Goal: Task Accomplishment & Management: Use online tool/utility

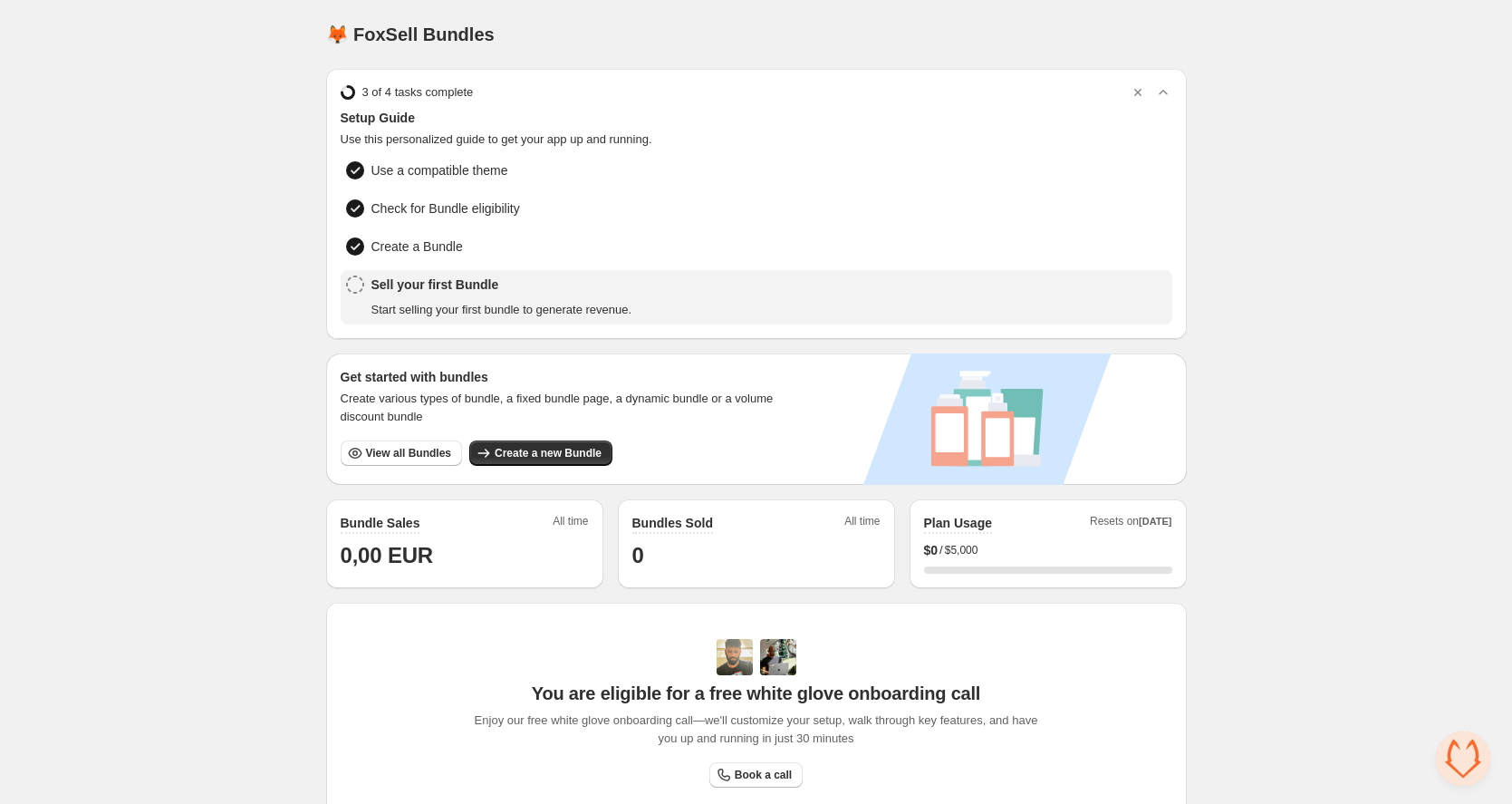
scroll to position [4, 0]
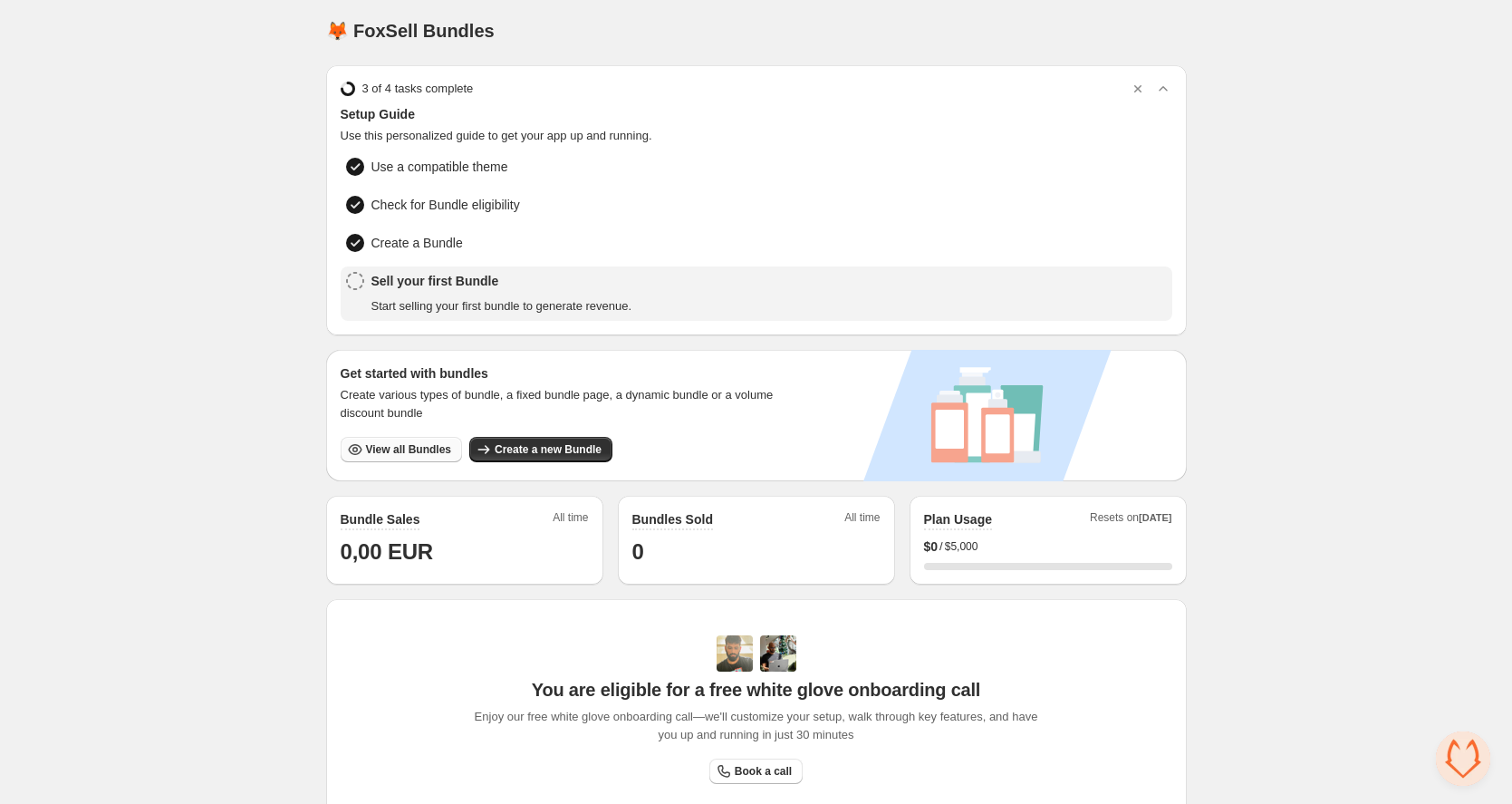
click at [391, 438] on button "View all Bundles" at bounding box center [402, 449] width 121 height 25
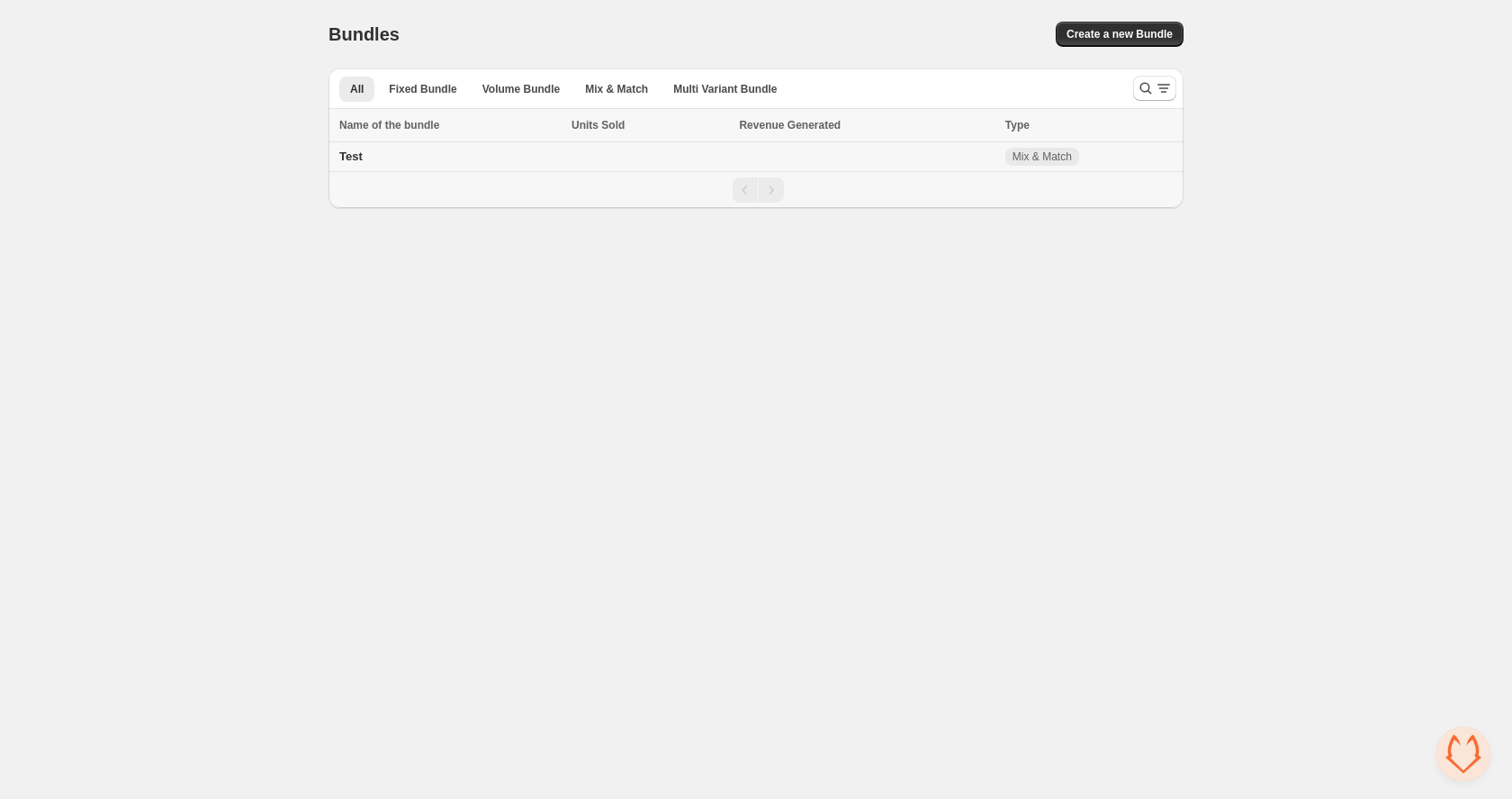
click at [349, 153] on span "Test" at bounding box center [351, 156] width 23 height 14
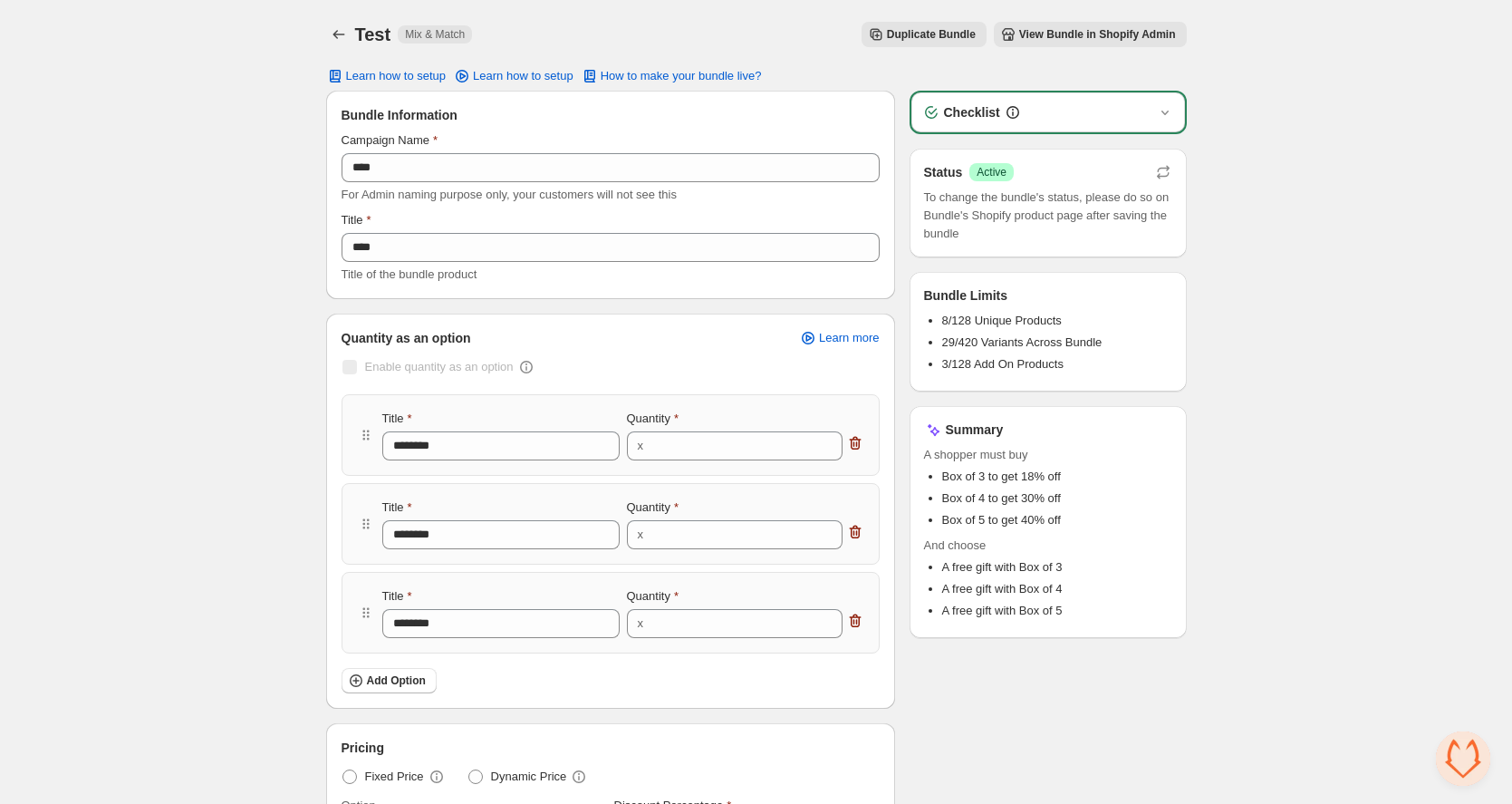
click at [1083, 12] on div "Test. This page is ready Test Mix & Match Duplicate Bundle View Bundle in Shopi…" at bounding box center [756, 34] width 861 height 69
click at [1079, 34] on span "View Bundle in Shopify Admin" at bounding box center [1097, 34] width 157 height 15
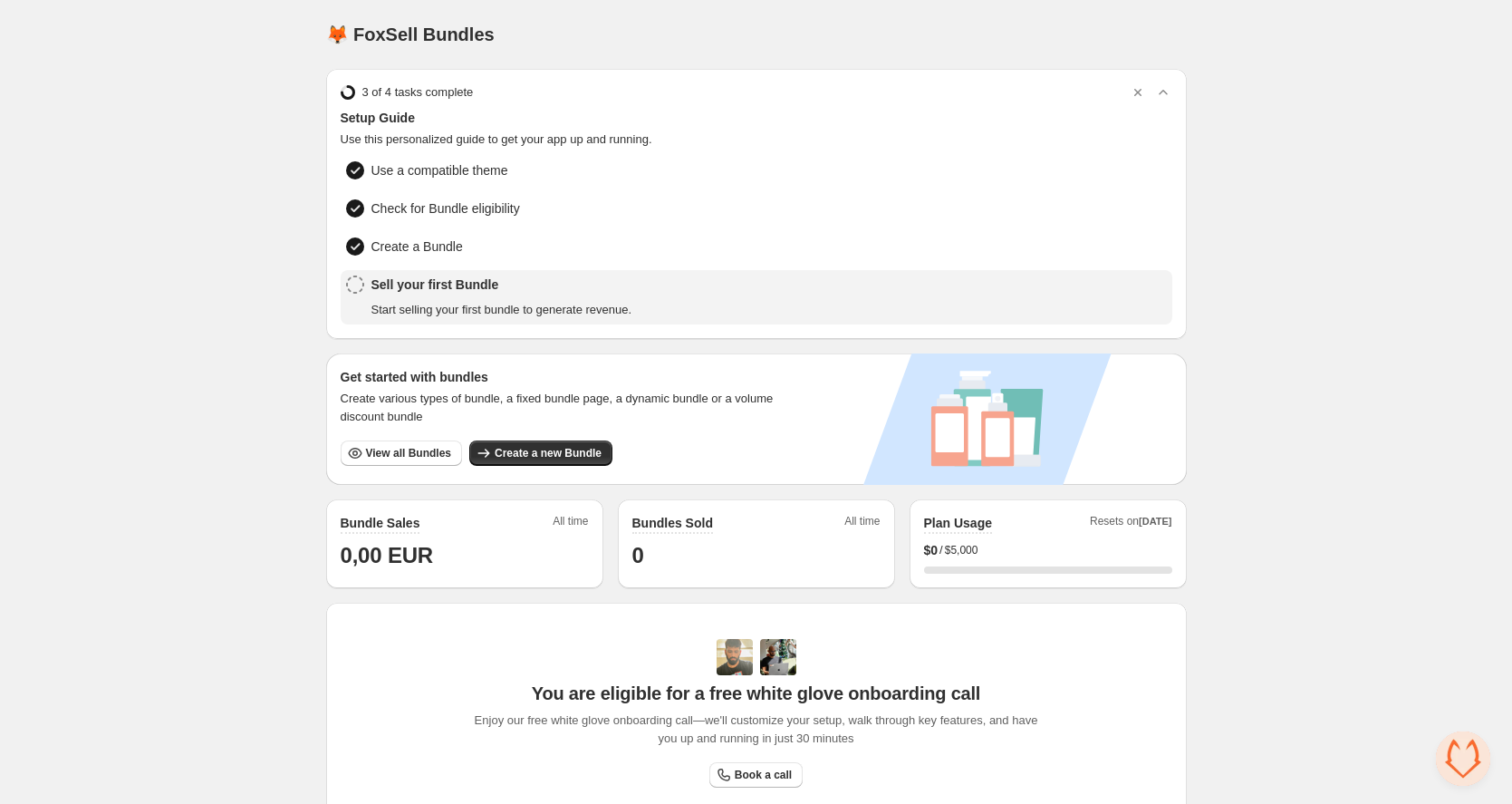
click at [498, 453] on span "Create a new Bundle" at bounding box center [548, 454] width 107 height 15
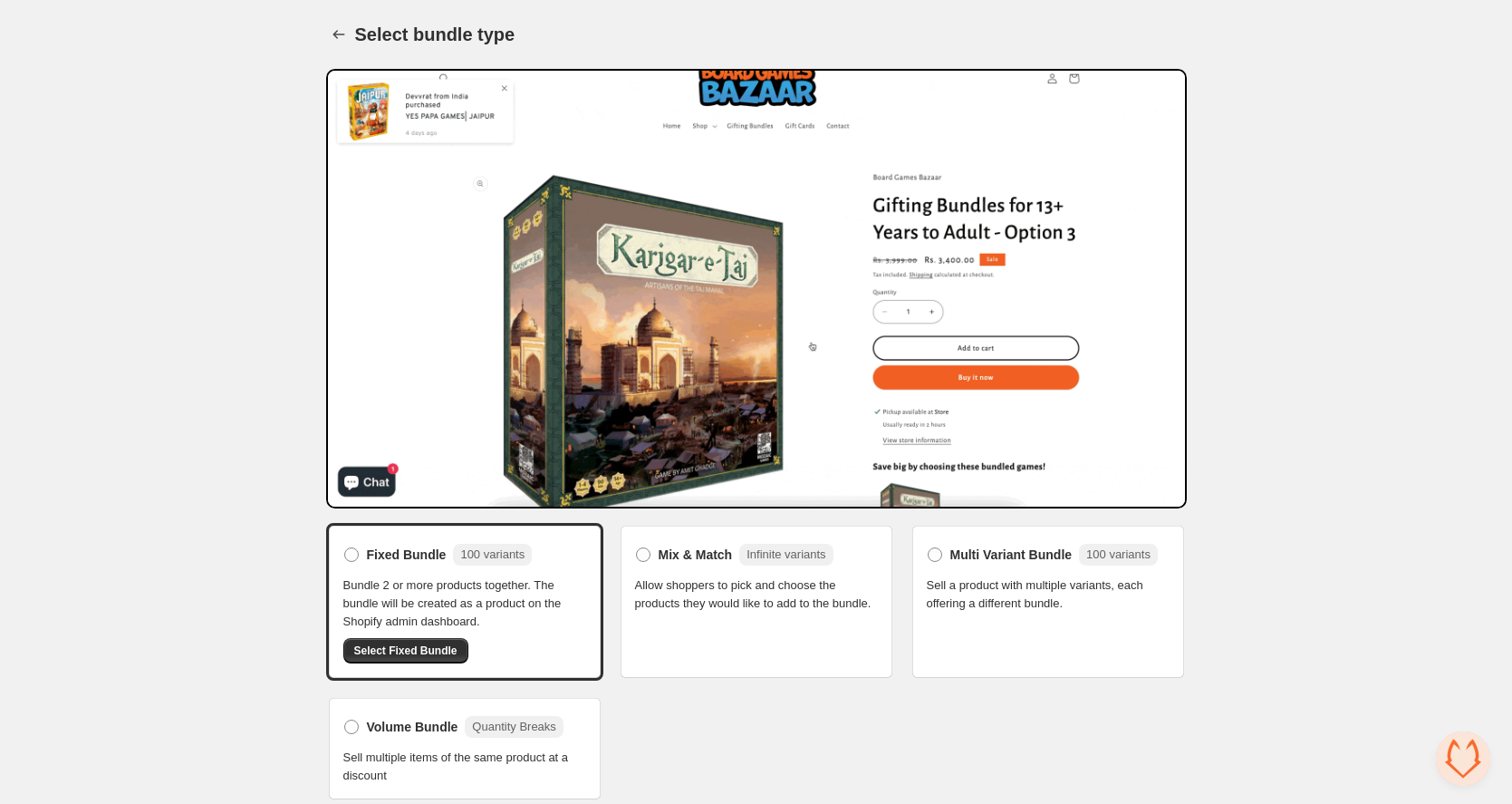
scroll to position [13, 0]
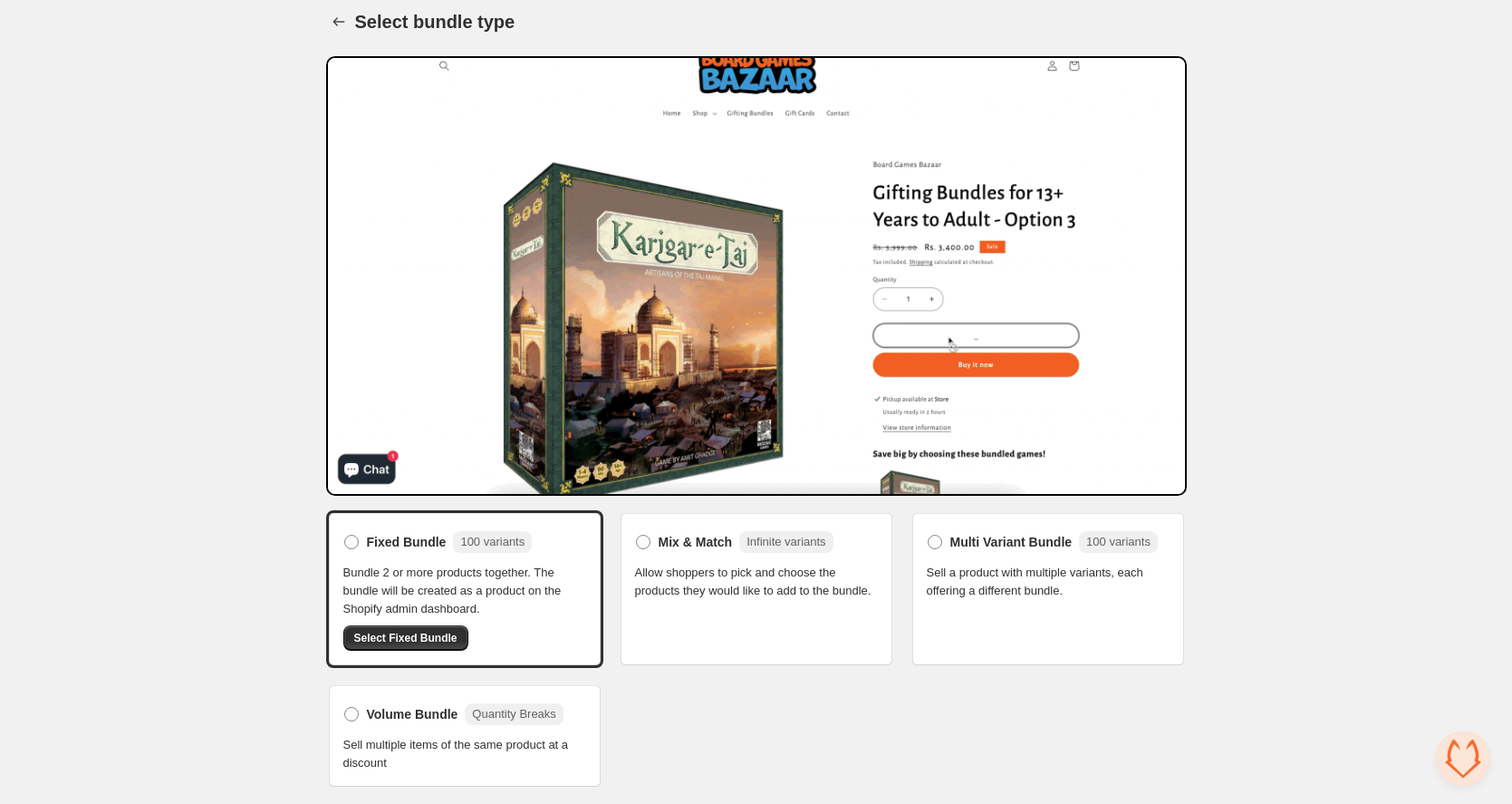
click at [380, 715] on span "Volume Bundle" at bounding box center [413, 714] width 91 height 18
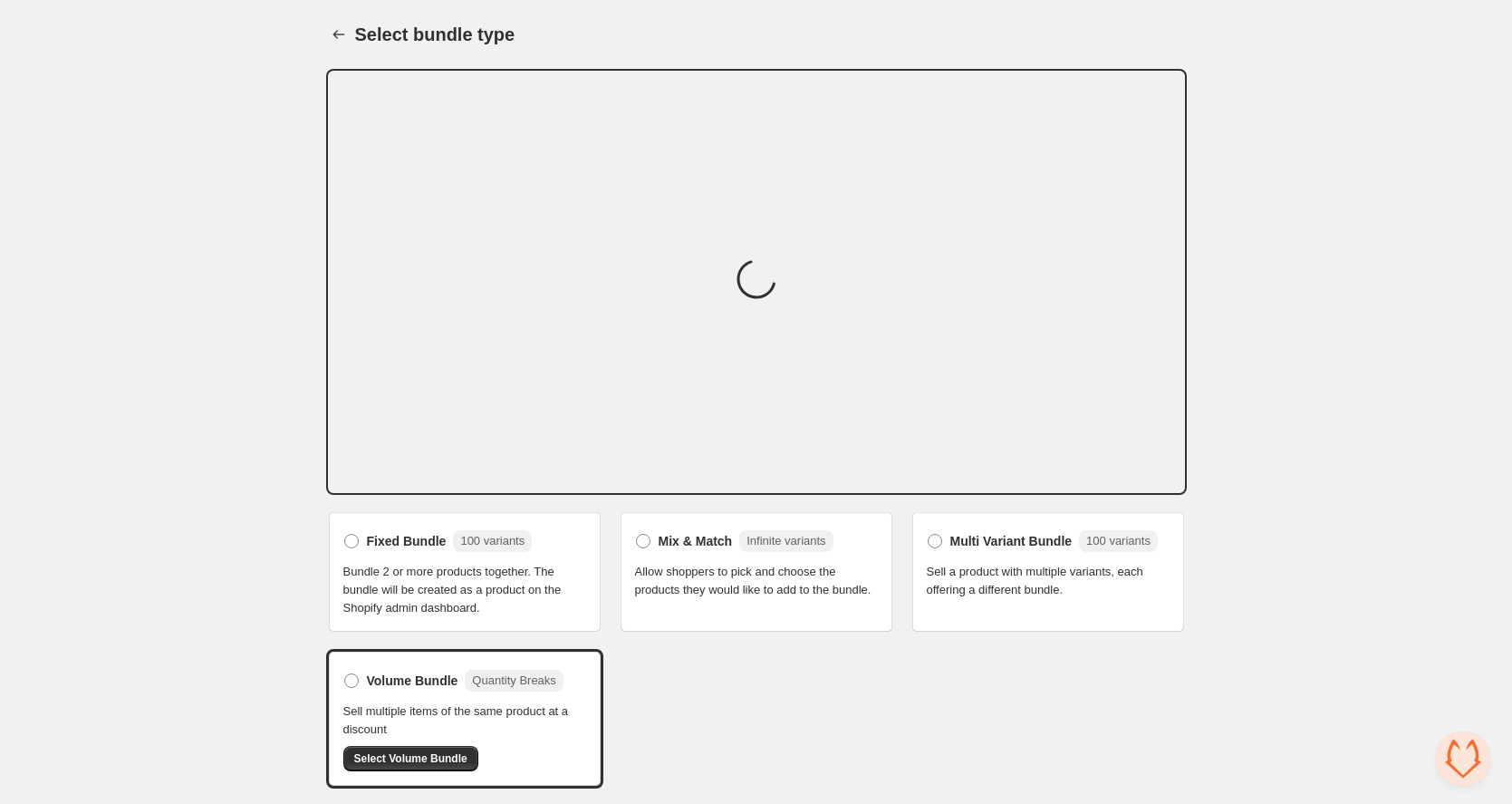
scroll to position [0, 0]
